Goal: Transaction & Acquisition: Purchase product/service

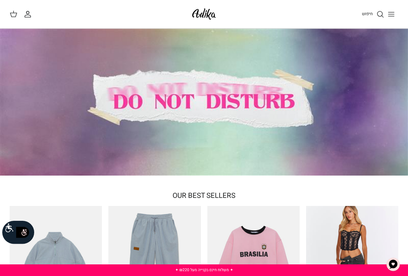
click at [379, 14] on icon "חיפוש" at bounding box center [380, 14] width 8 height 8
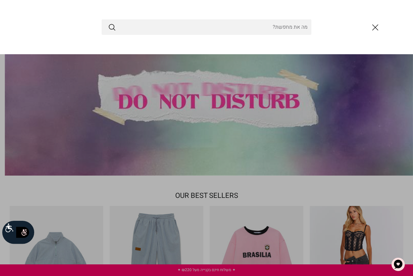
click at [291, 24] on input "Search Store" at bounding box center [206, 26] width 209 height 15
type input ",j,ubho kkt ,pr fu,bv"
click at [108, 23] on button "Submit" at bounding box center [112, 27] width 8 height 8
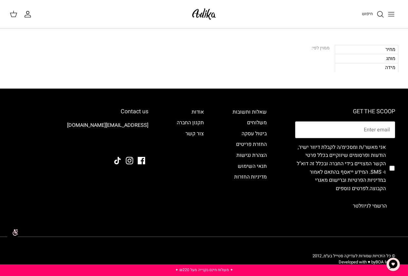
click at [360, 13] on div "חיפוש" at bounding box center [311, 14] width 174 height 14
click at [379, 14] on icon "חיפוש" at bounding box center [380, 14] width 8 height 8
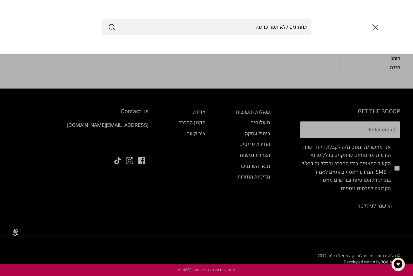
type input "תחתונים ללא תפר כותנה"
click at [108, 23] on button "Submit" at bounding box center [112, 27] width 8 height 8
